Goal: Information Seeking & Learning: Learn about a topic

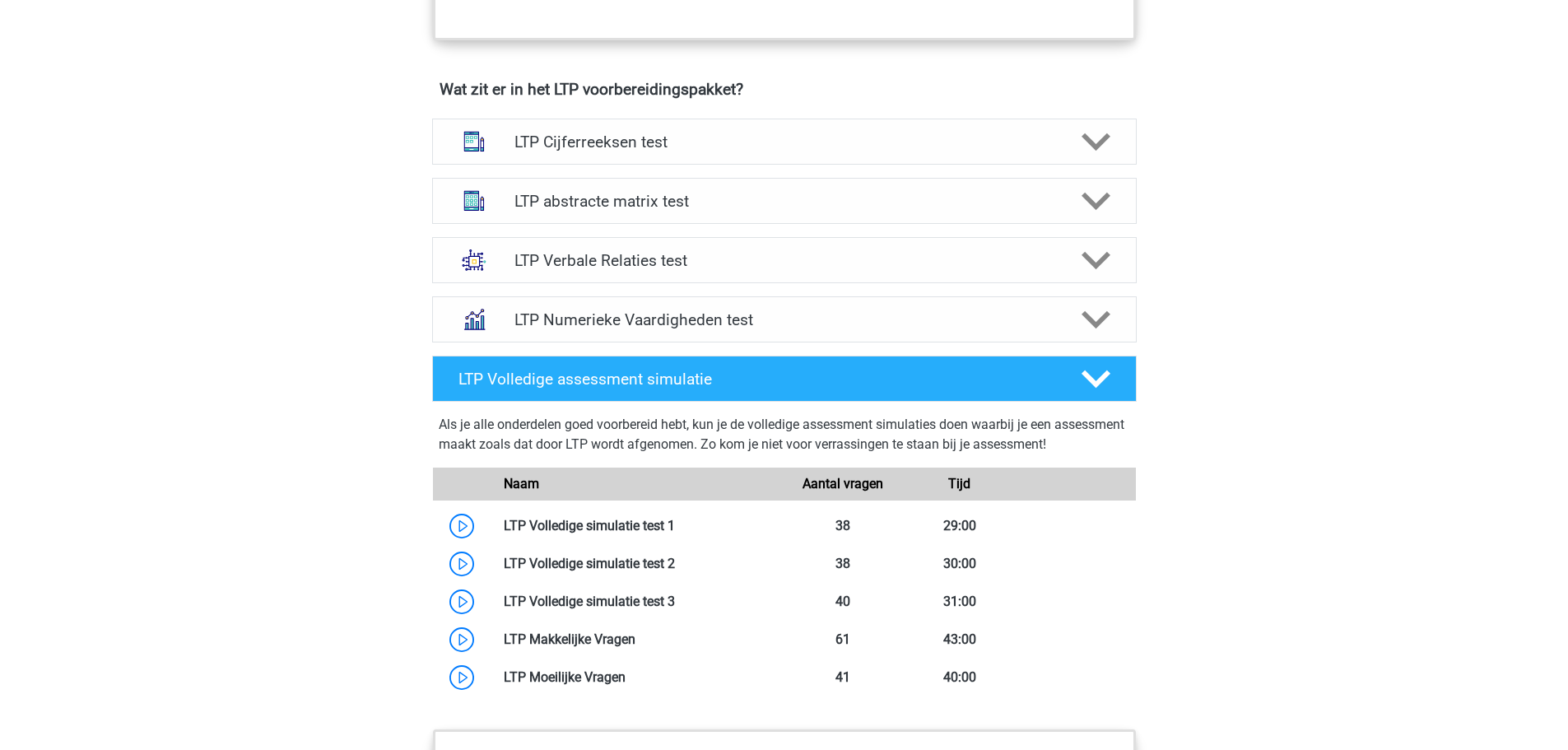
scroll to position [988, 0]
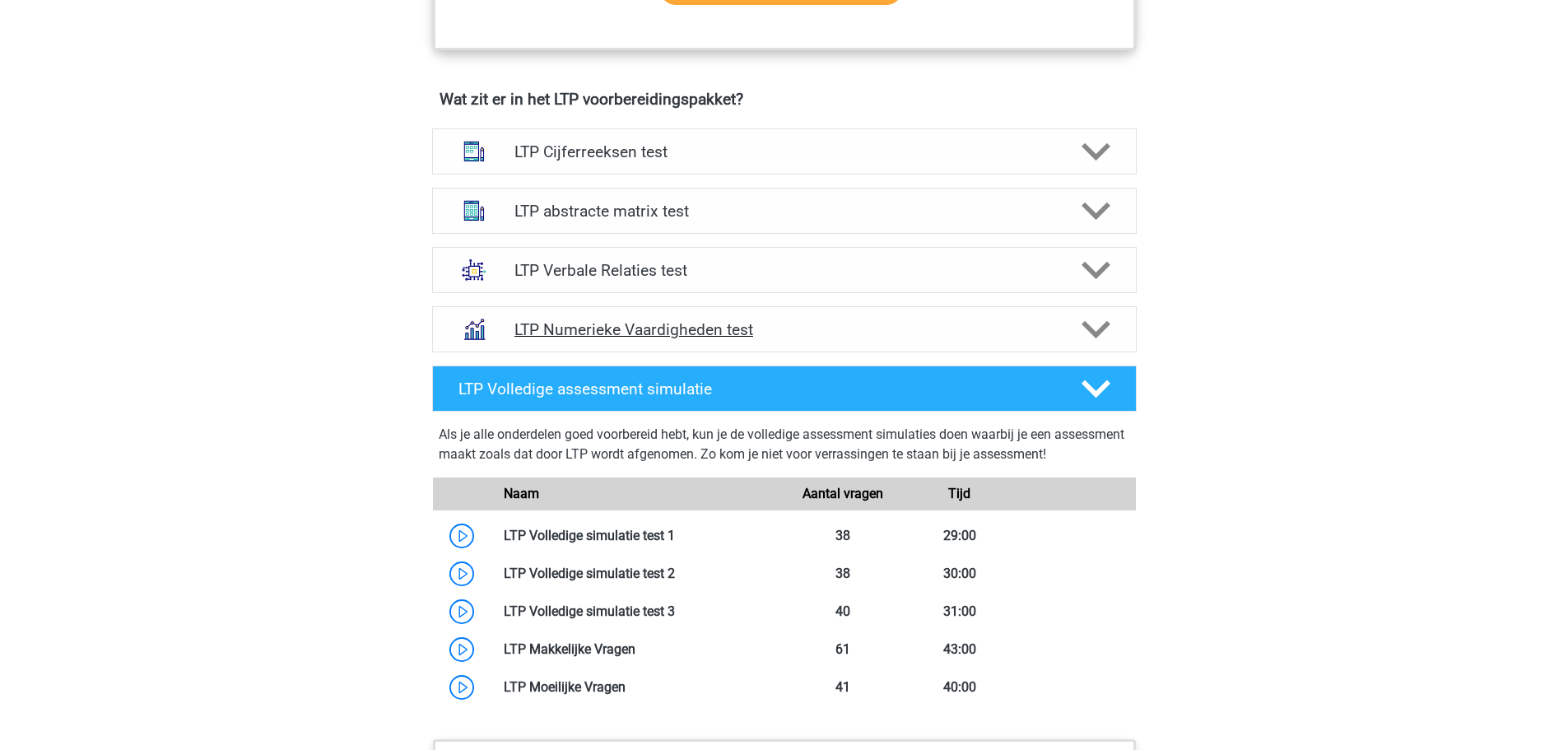
click at [702, 334] on h4 "LTP Numerieke Vaardigheden test" at bounding box center [784, 330] width 539 height 19
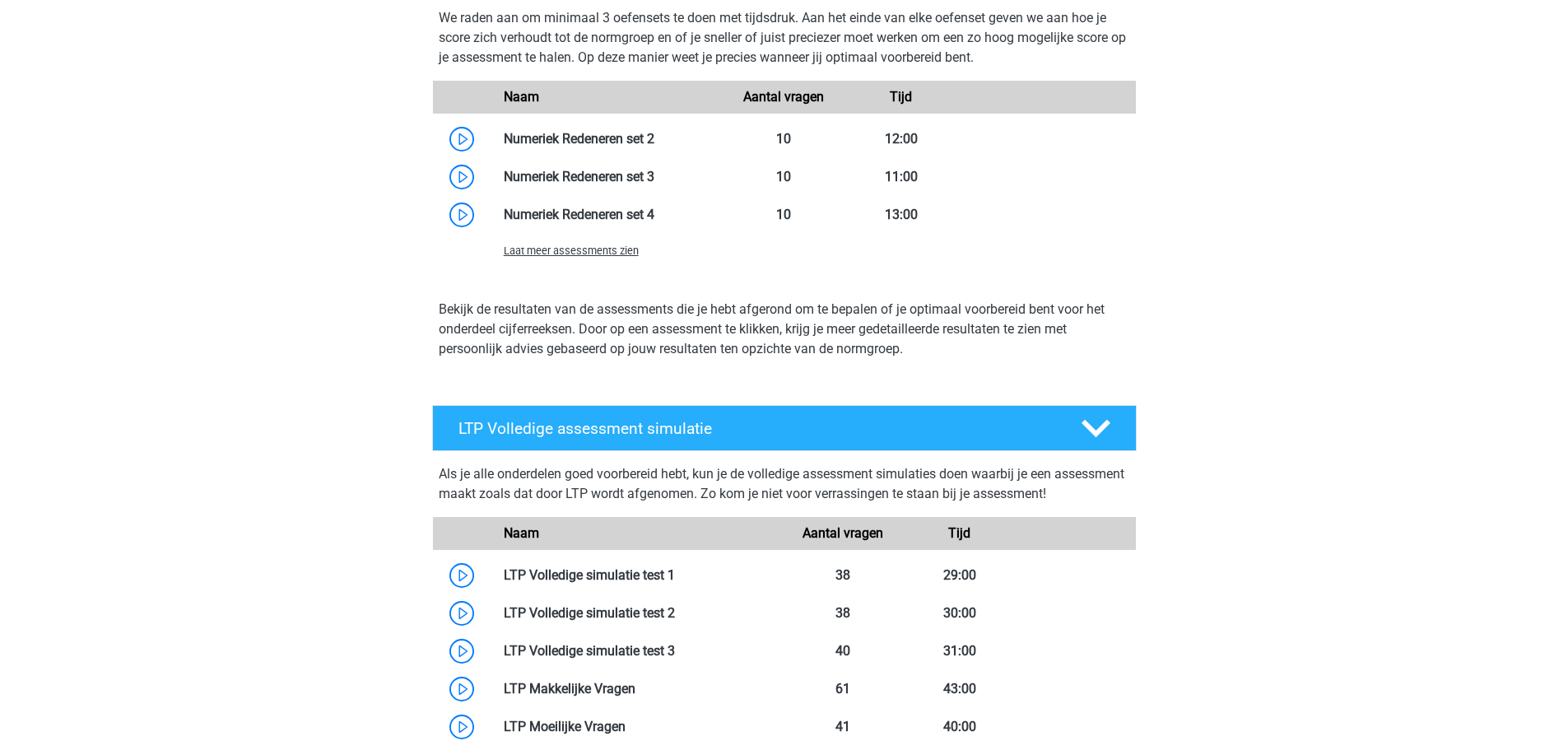
scroll to position [1481, 0]
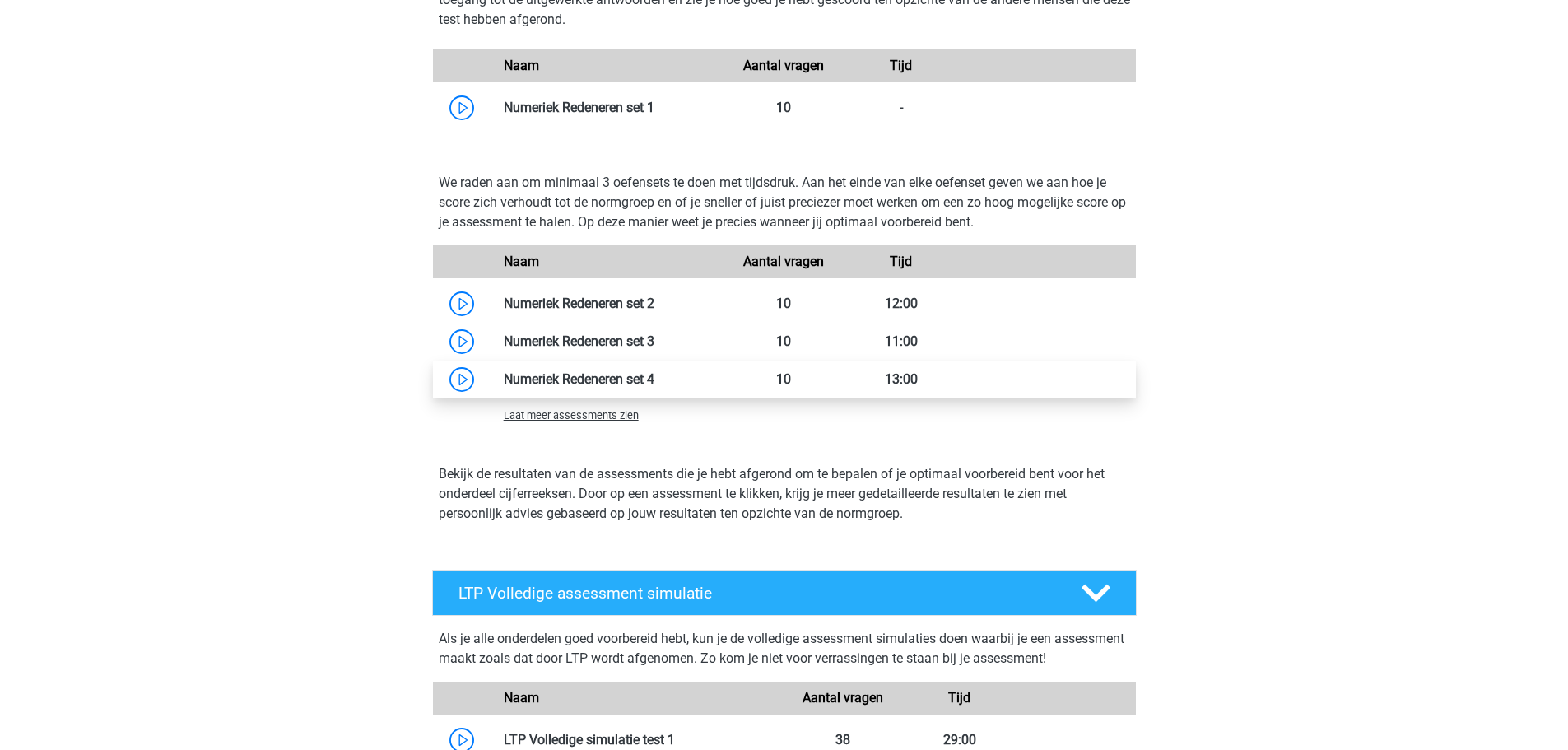
click at [654, 382] on link at bounding box center [654, 379] width 0 height 16
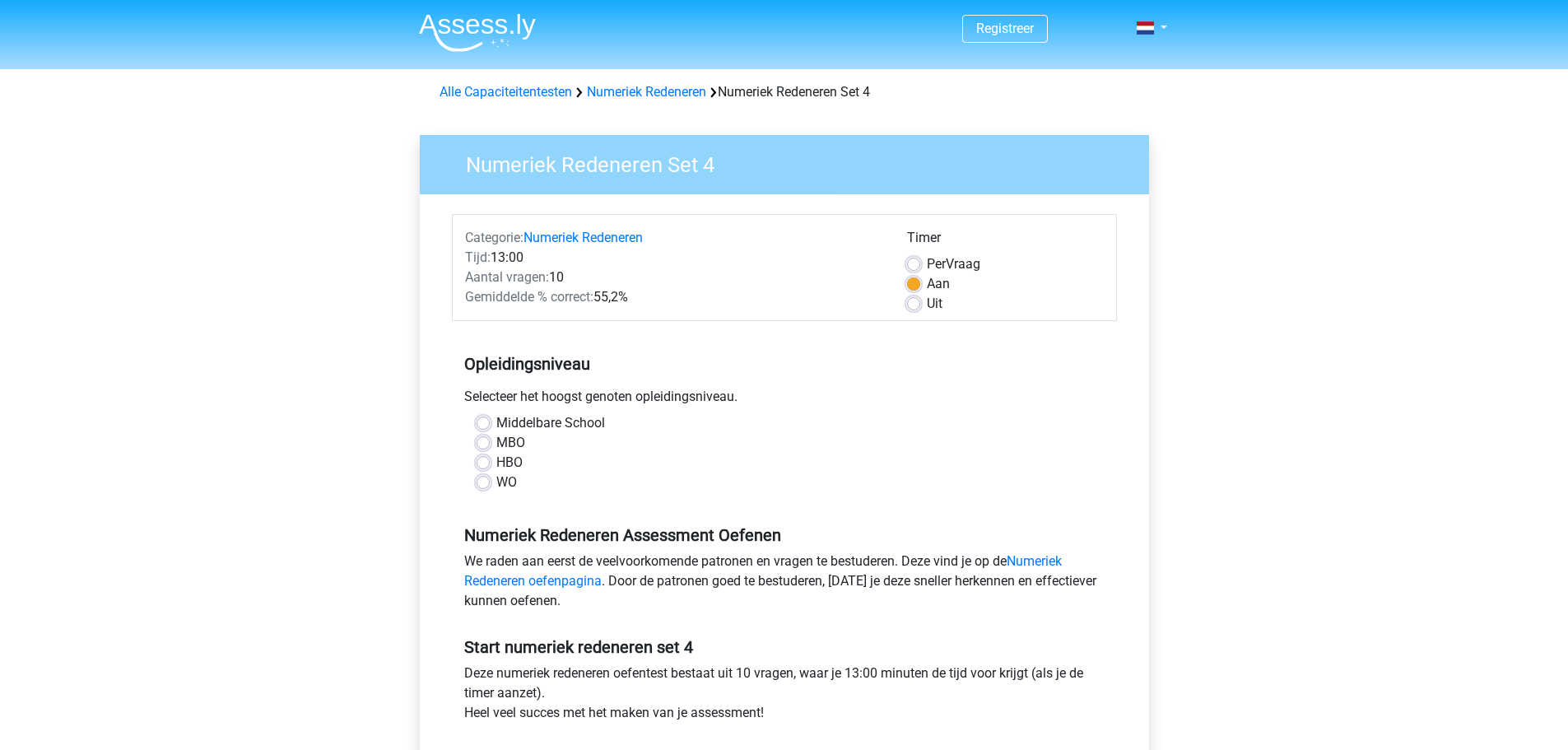
click at [496, 463] on label "HBO" at bounding box center [509, 462] width 26 height 20
click at [485, 463] on input "HBO" at bounding box center [483, 461] width 13 height 17
radio input "true"
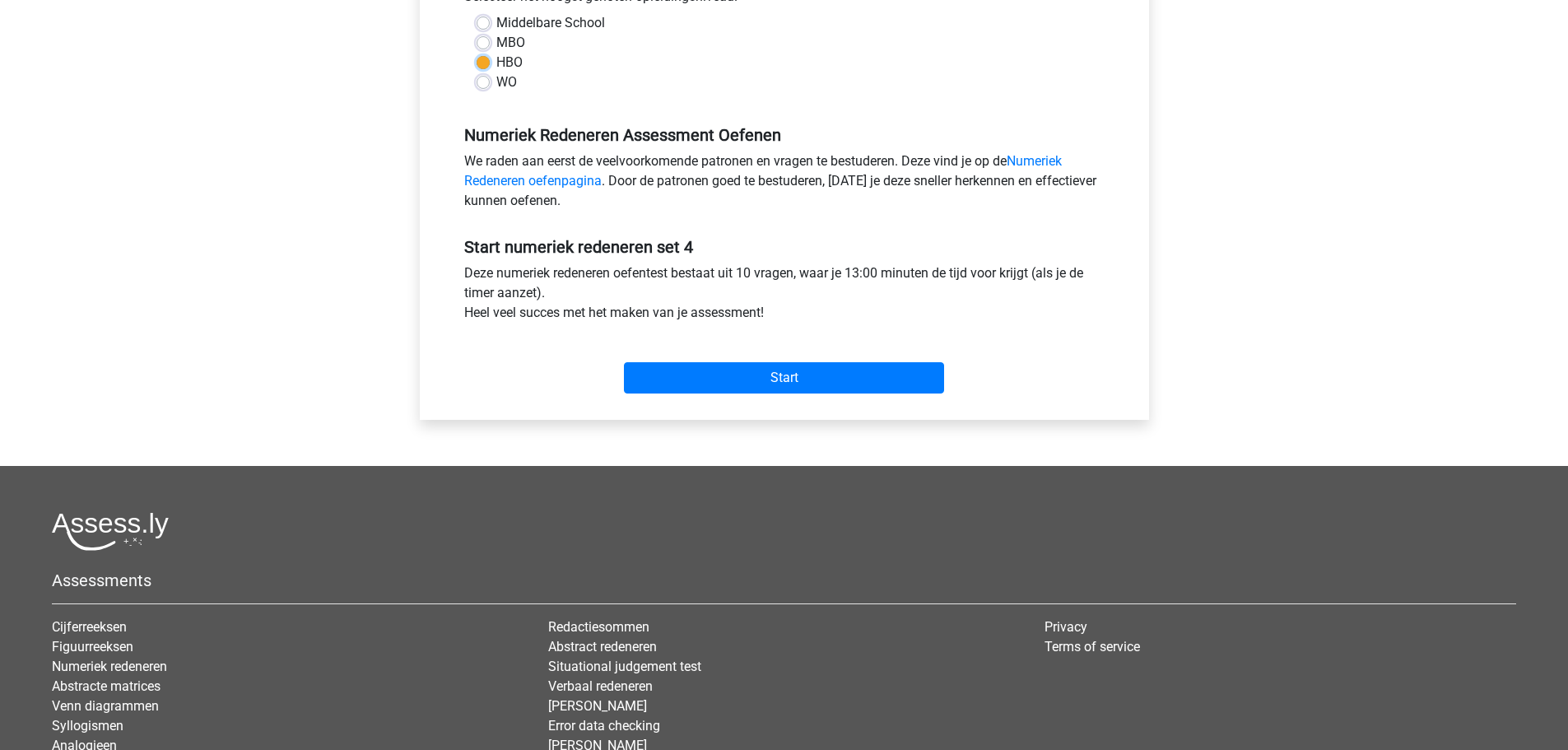
scroll to position [412, 0]
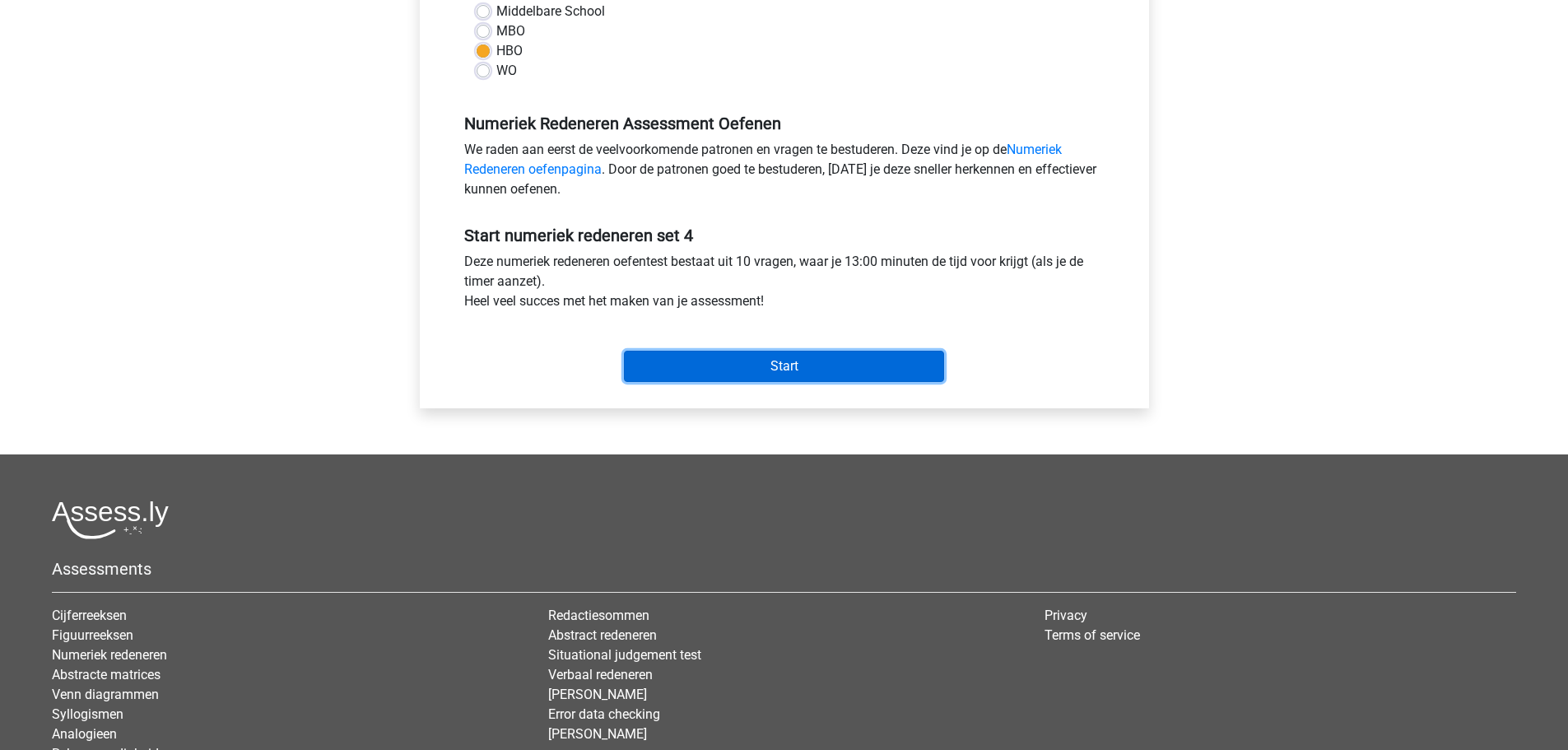
click at [784, 360] on input "Start" at bounding box center [784, 366] width 321 height 31
